Goal: Transaction & Acquisition: Subscribe to service/newsletter

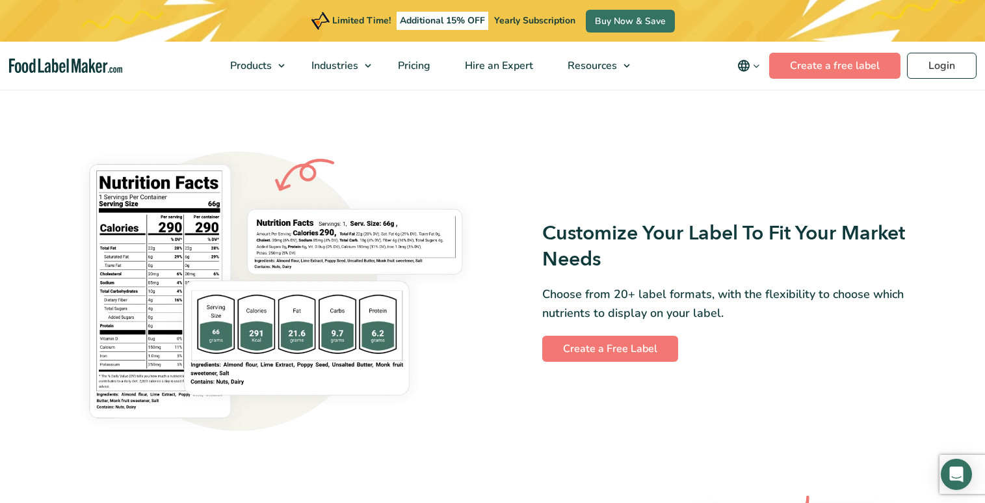
scroll to position [1040, 0]
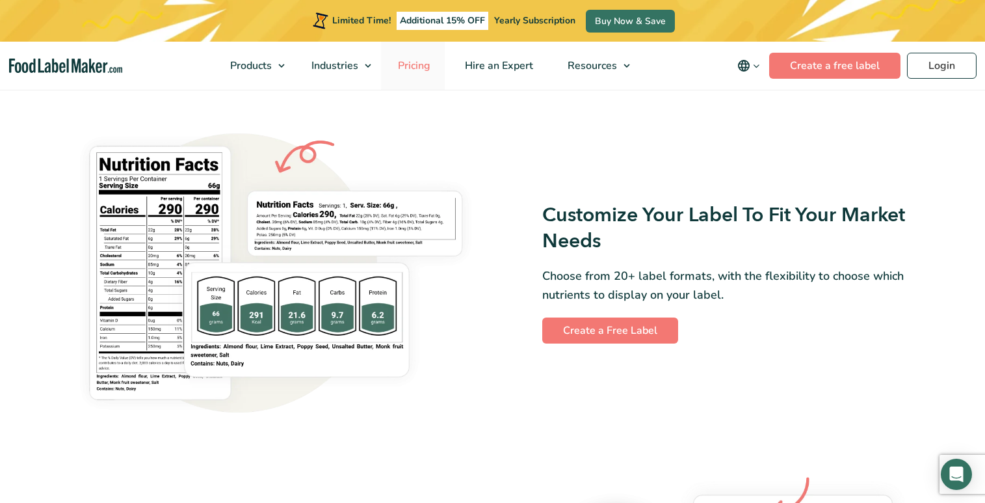
click at [410, 73] on link "Pricing" at bounding box center [413, 66] width 64 height 48
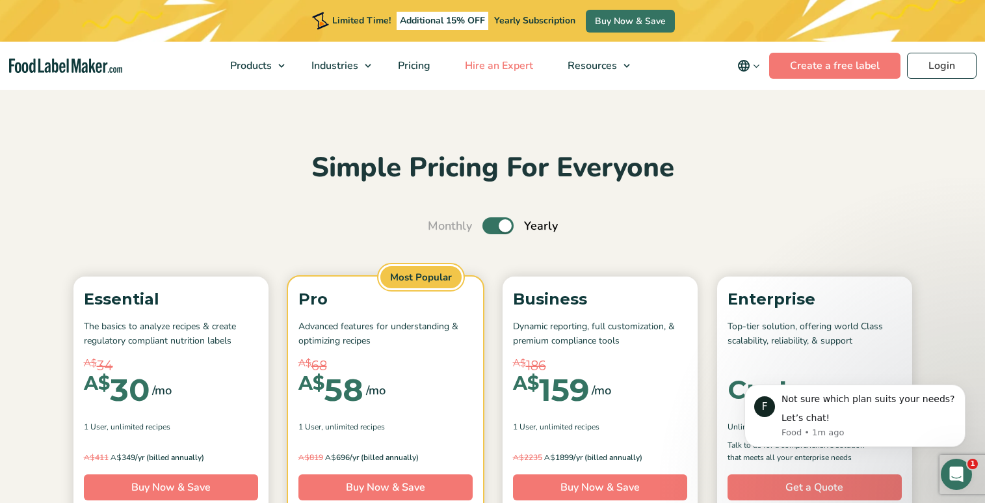
click at [527, 64] on span "Hire an Expert" at bounding box center [497, 66] width 73 height 14
